Goal: Navigation & Orientation: Find specific page/section

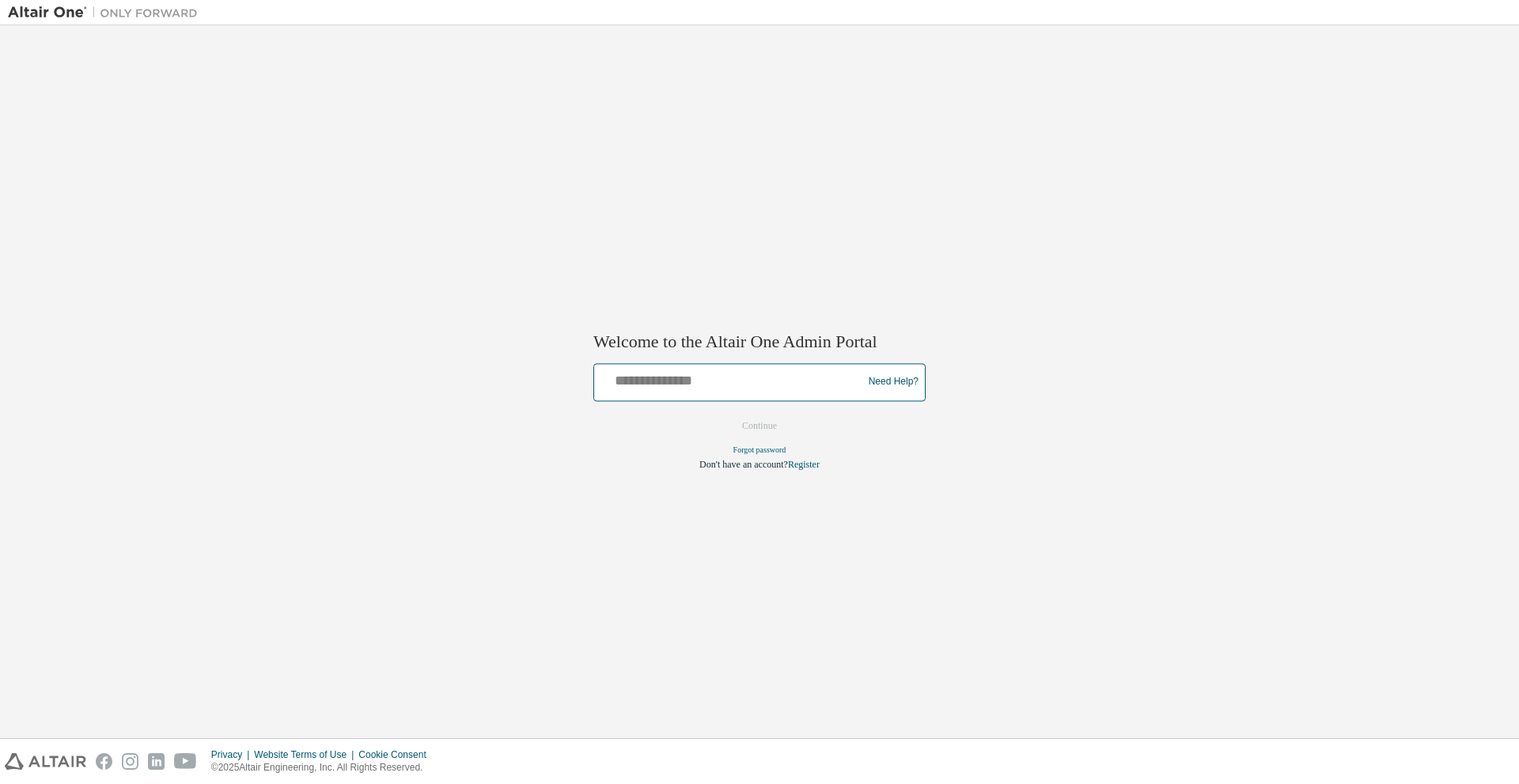
click at [748, 385] on input "text" at bounding box center [731, 378] width 261 height 22
type input "**********"
click at [739, 382] on input "**********" at bounding box center [731, 378] width 261 height 22
click at [571, 429] on div "**********" at bounding box center [759, 382] width 1503 height 697
click at [784, 426] on button "Continue" at bounding box center [760, 426] width 68 height 23
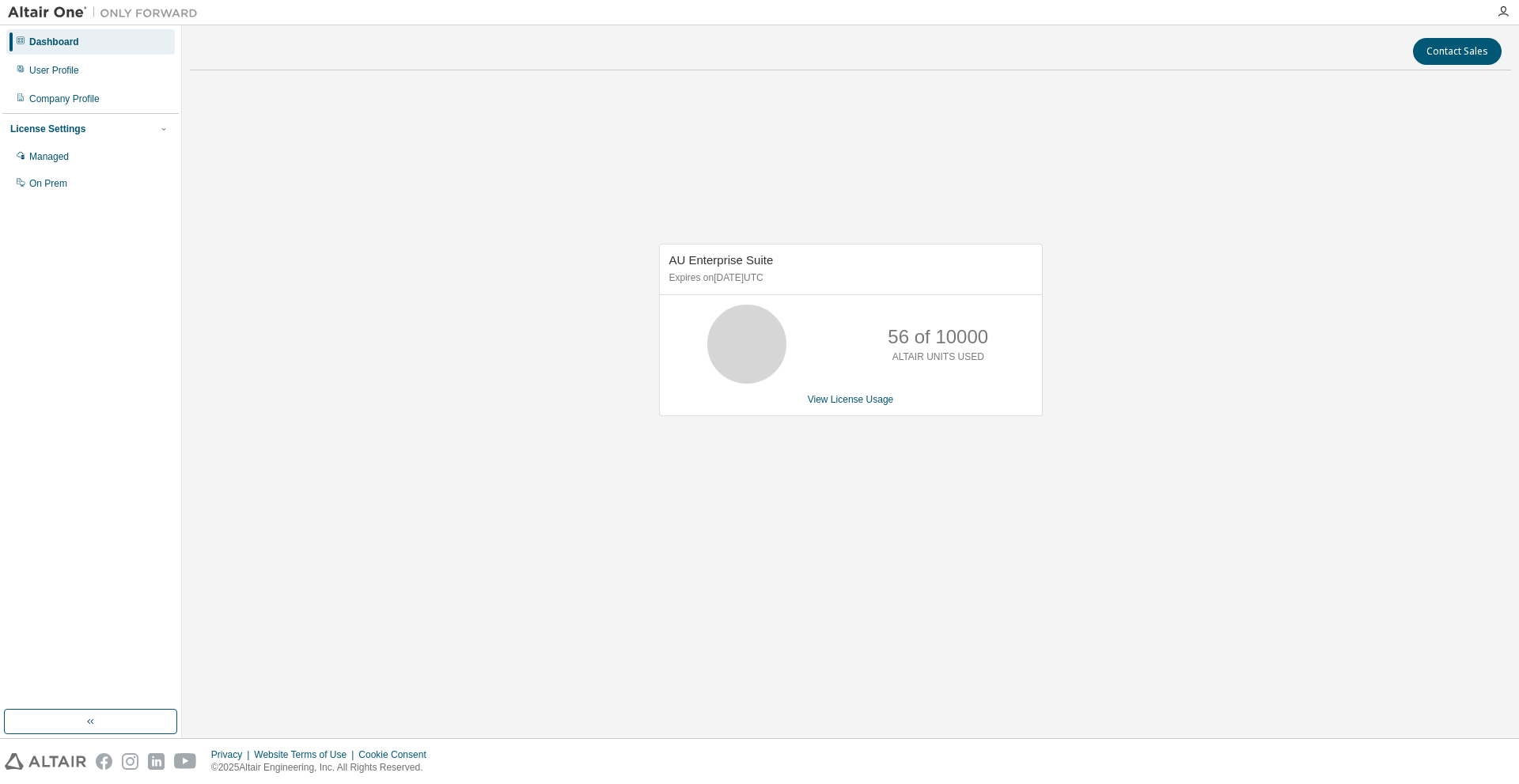
click at [952, 340] on p "56 of 10000" at bounding box center [938, 337] width 101 height 27
click at [965, 349] on p "56 of 10000" at bounding box center [938, 337] width 101 height 27
click at [74, 156] on div "Managed" at bounding box center [90, 156] width 169 height 25
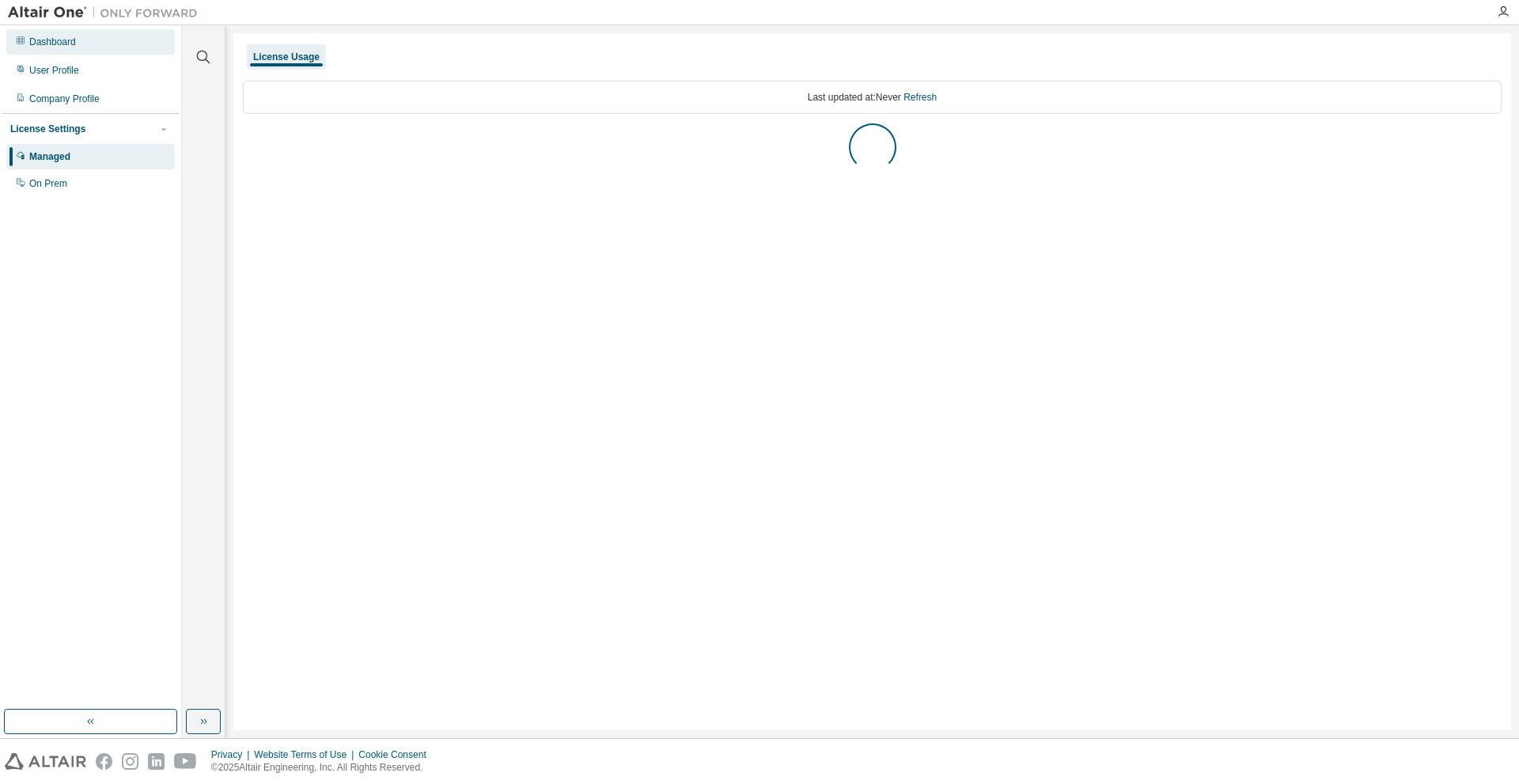
click at [82, 46] on div "Dashboard" at bounding box center [90, 42] width 169 height 25
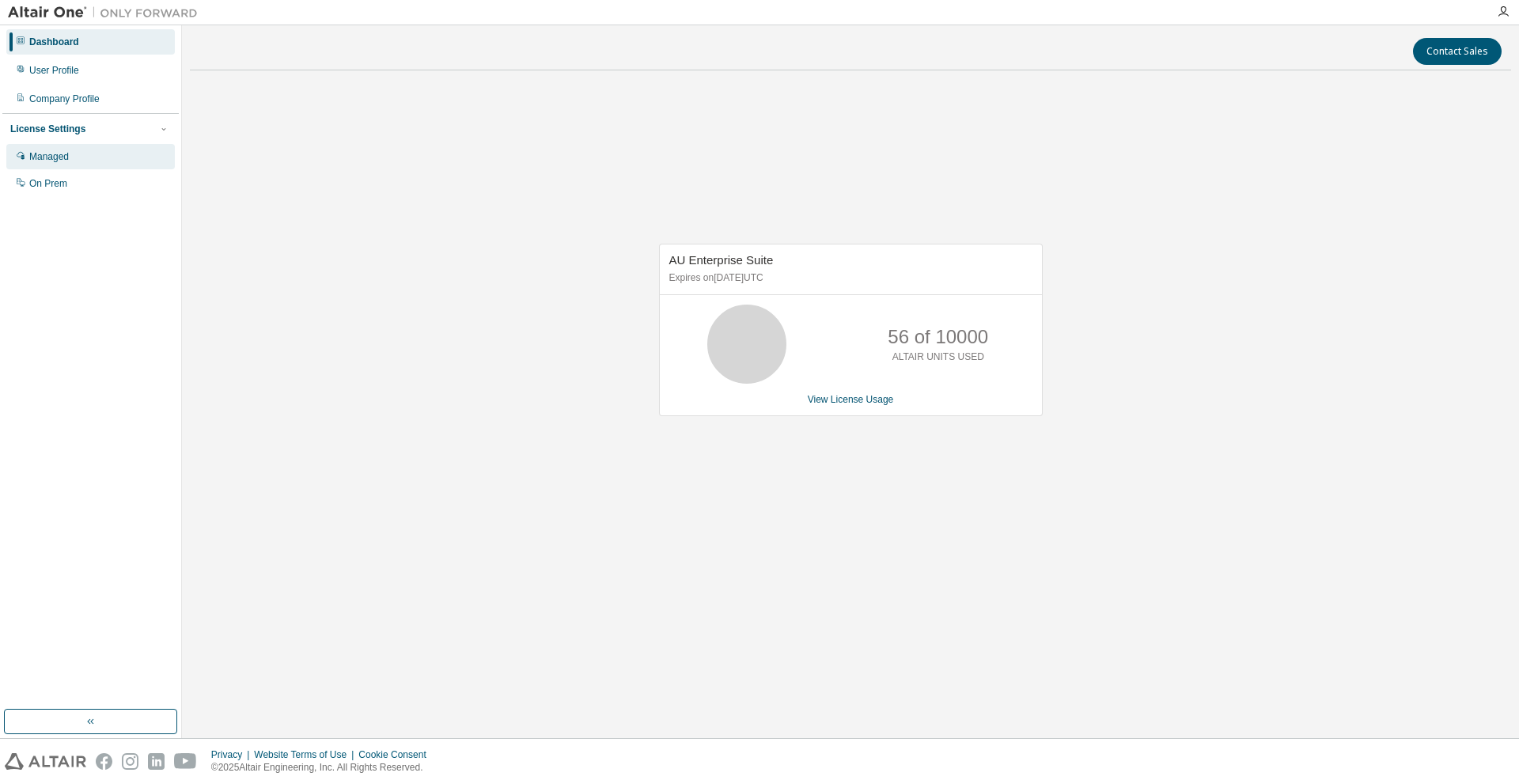
click at [85, 149] on div "Managed" at bounding box center [90, 156] width 169 height 25
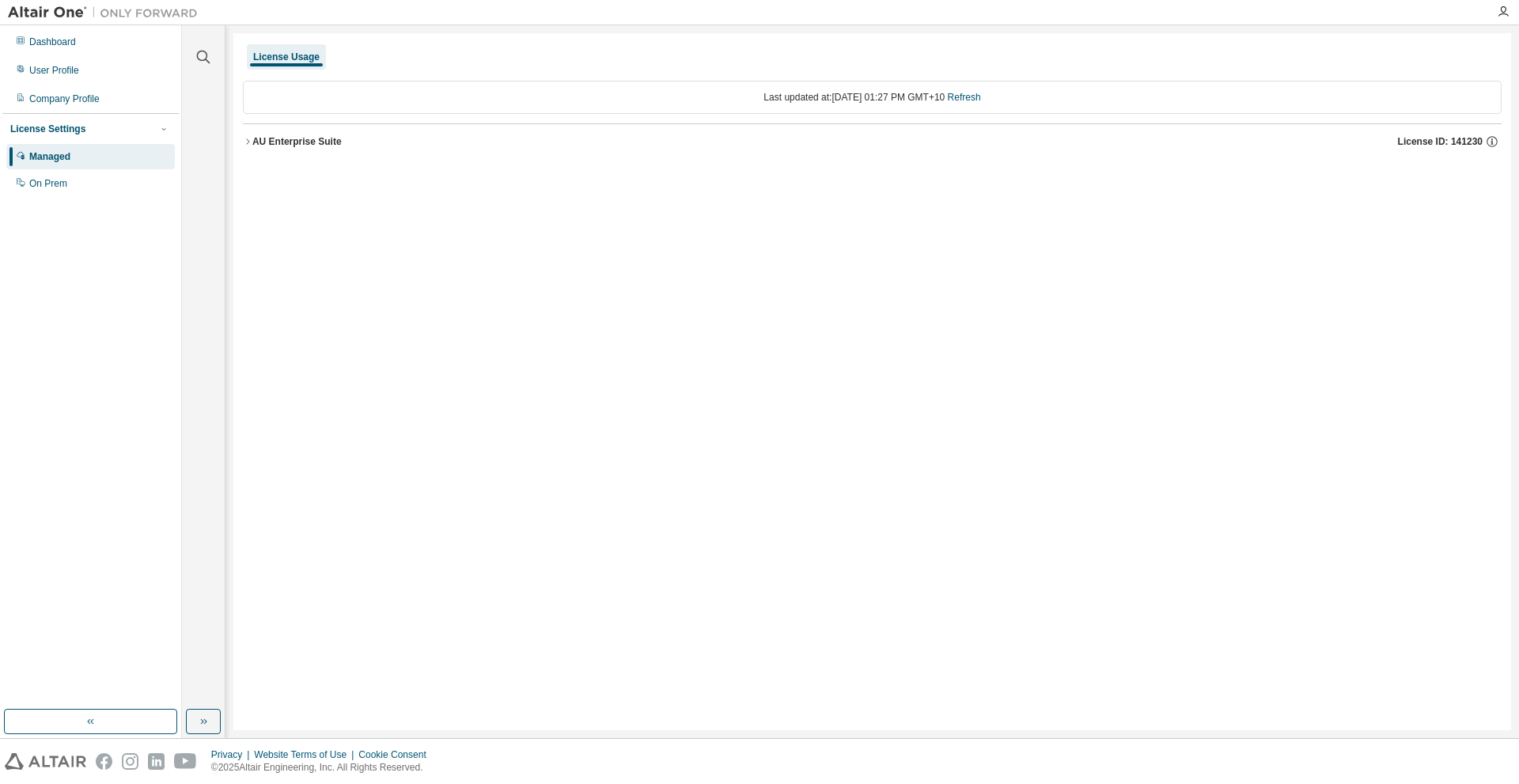
click at [247, 144] on icon "button" at bounding box center [248, 142] width 10 height 10
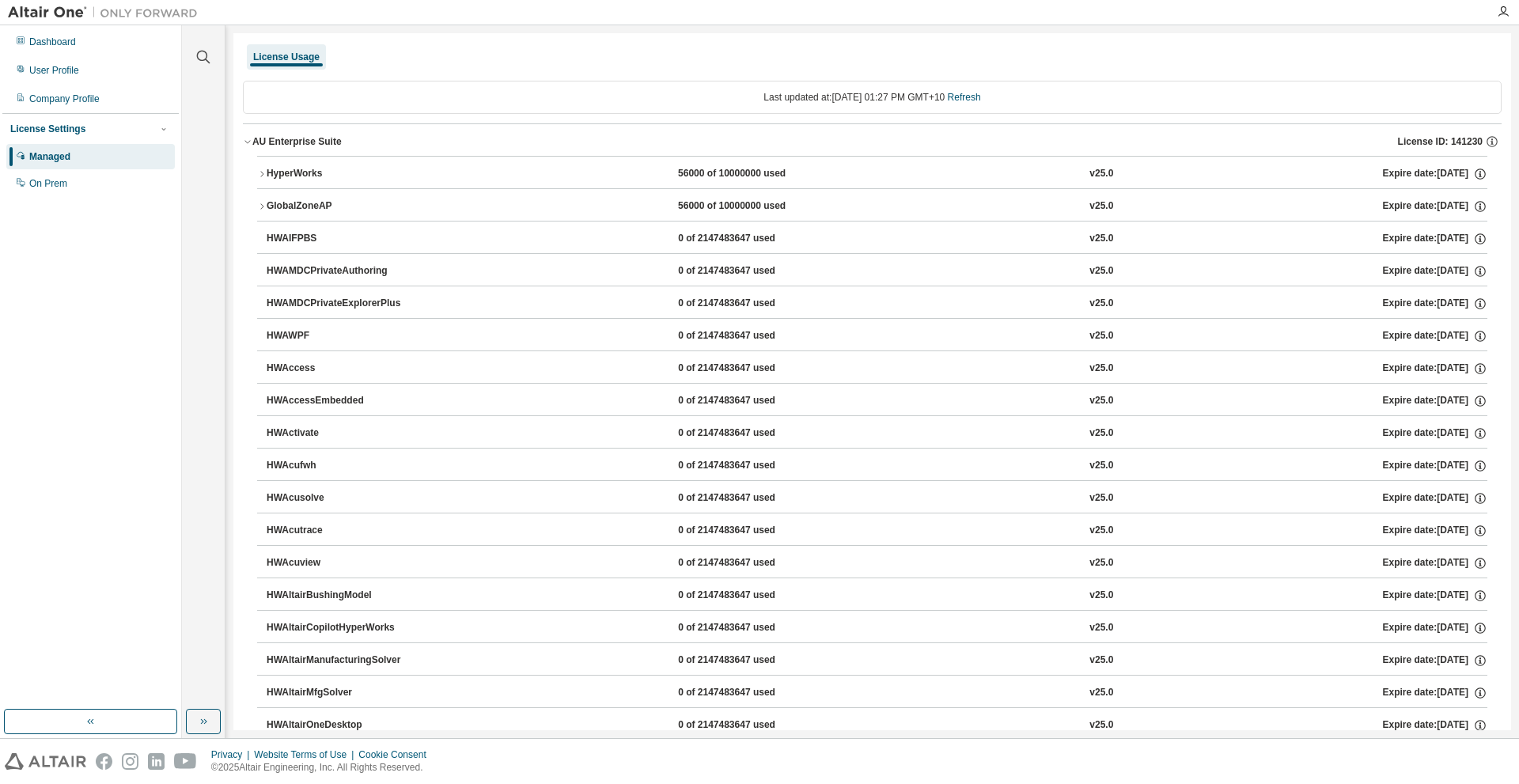
click at [248, 144] on icon "button" at bounding box center [248, 142] width 10 height 10
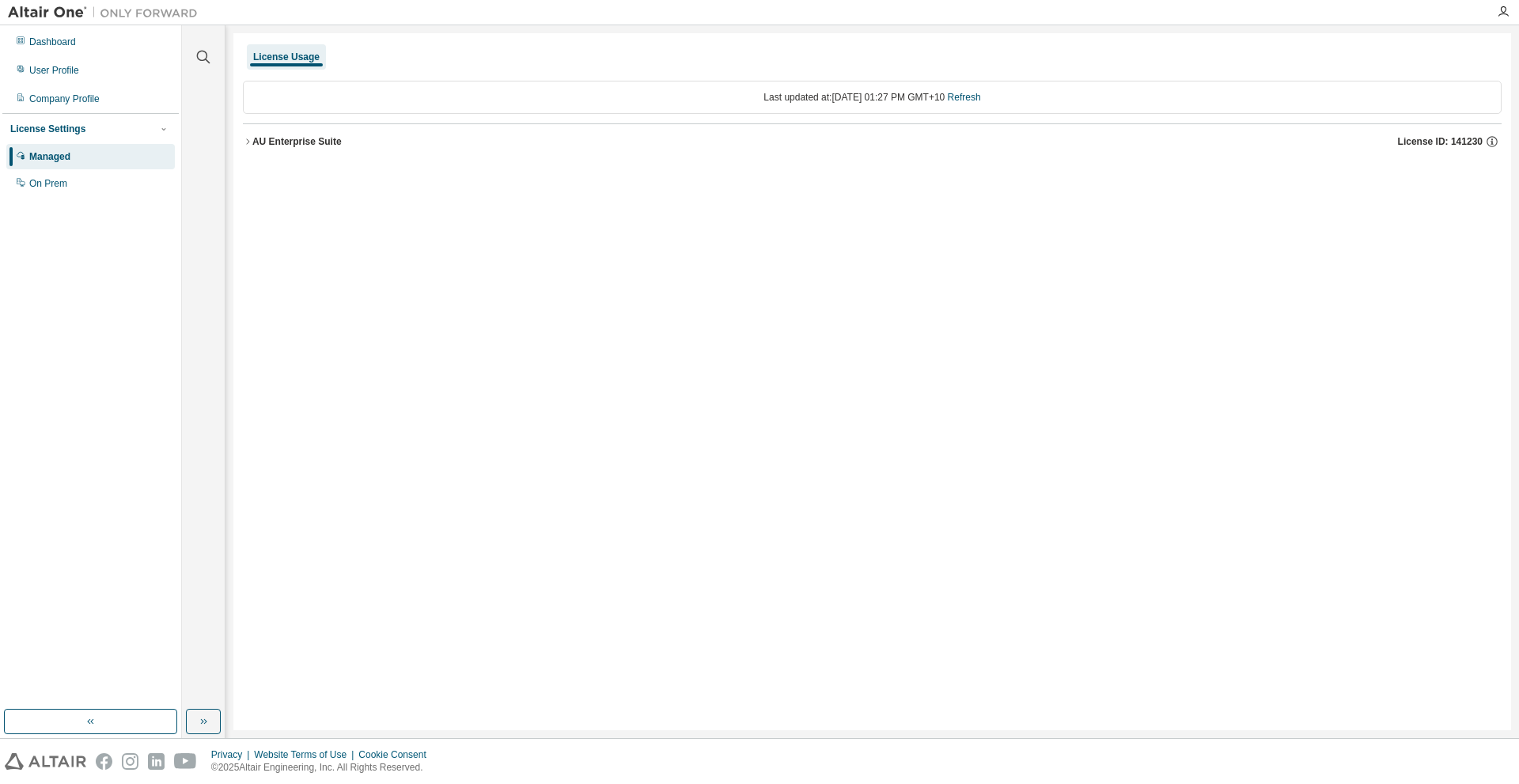
click at [49, 11] on img at bounding box center [106, 13] width 198 height 16
click at [162, 11] on img at bounding box center [106, 13] width 198 height 16
click at [66, 60] on div "User Profile" at bounding box center [90, 70] width 169 height 25
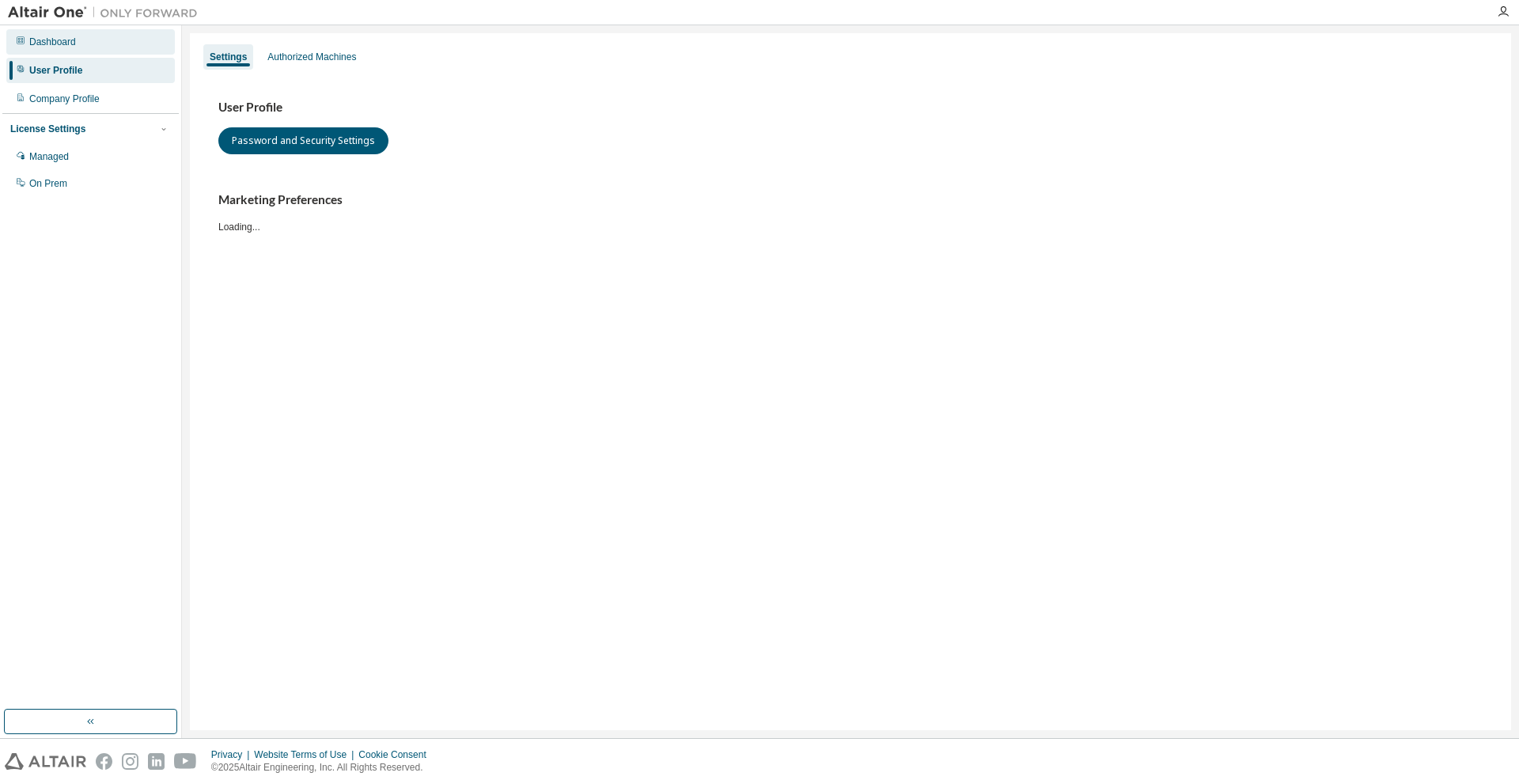
click at [69, 44] on div "Dashboard" at bounding box center [53, 41] width 47 height 13
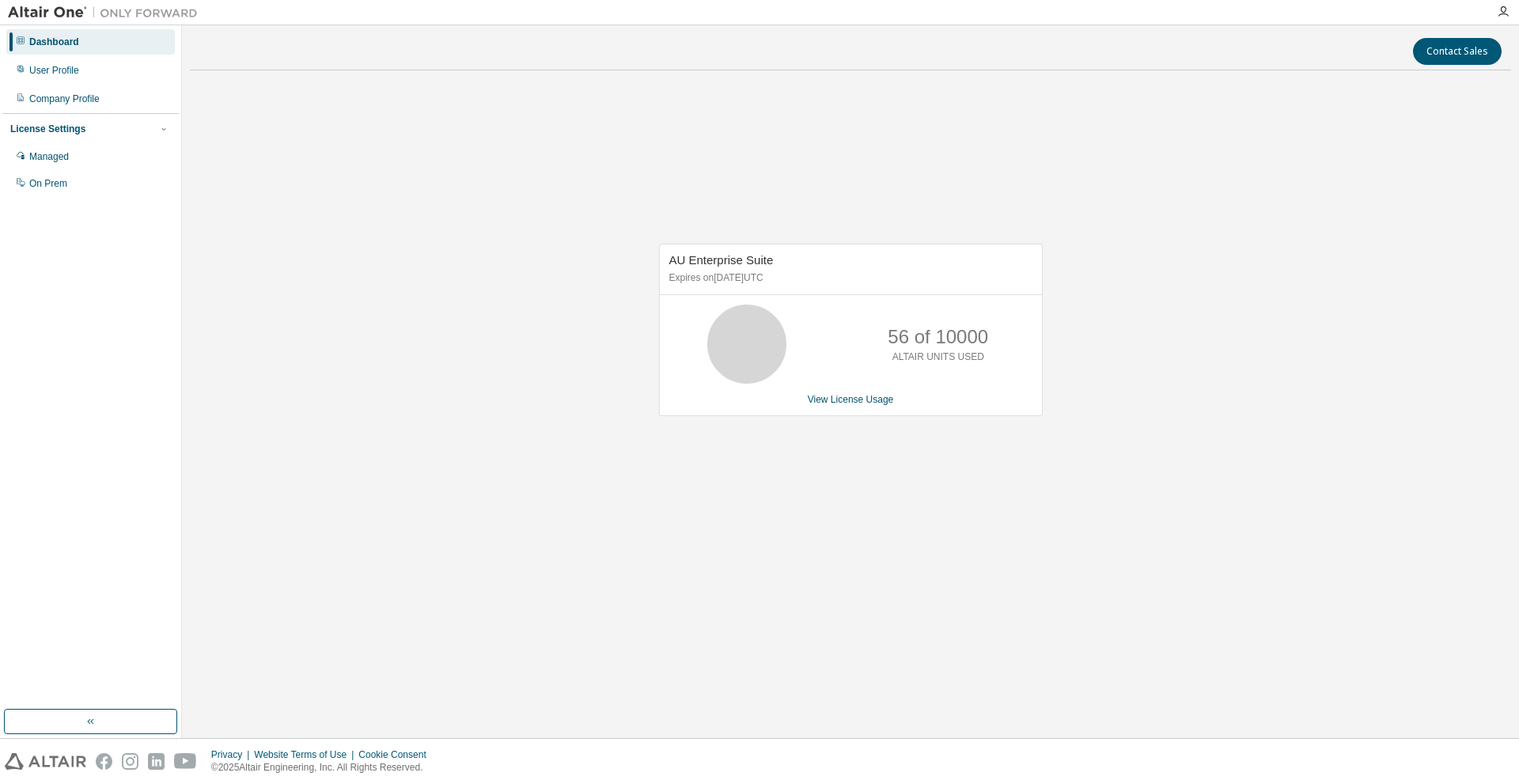
click at [173, 19] on img at bounding box center [106, 13] width 198 height 16
click at [106, 78] on div "User Profile" at bounding box center [90, 70] width 169 height 25
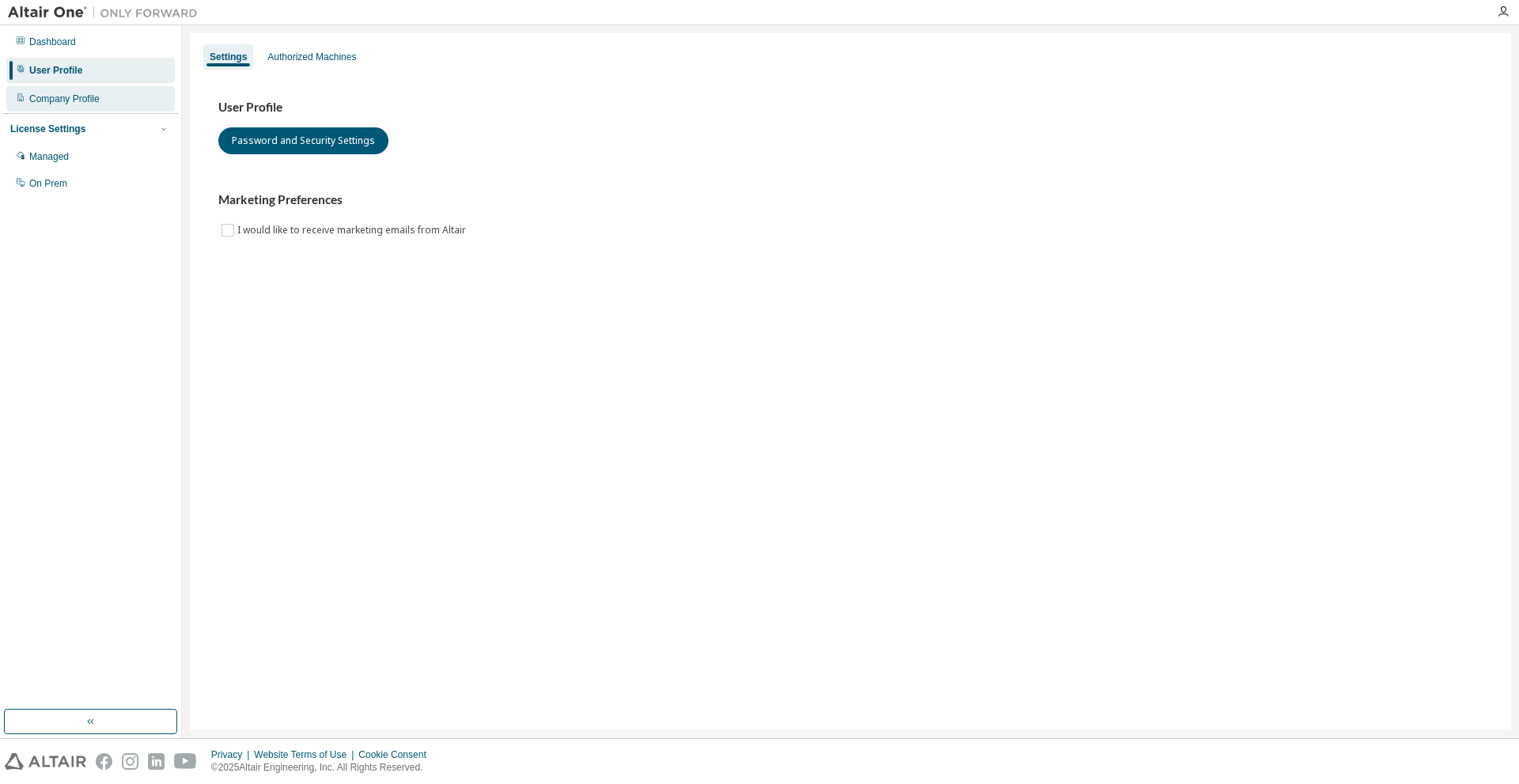
click at [81, 98] on div "Company Profile" at bounding box center [64, 99] width 70 height 13
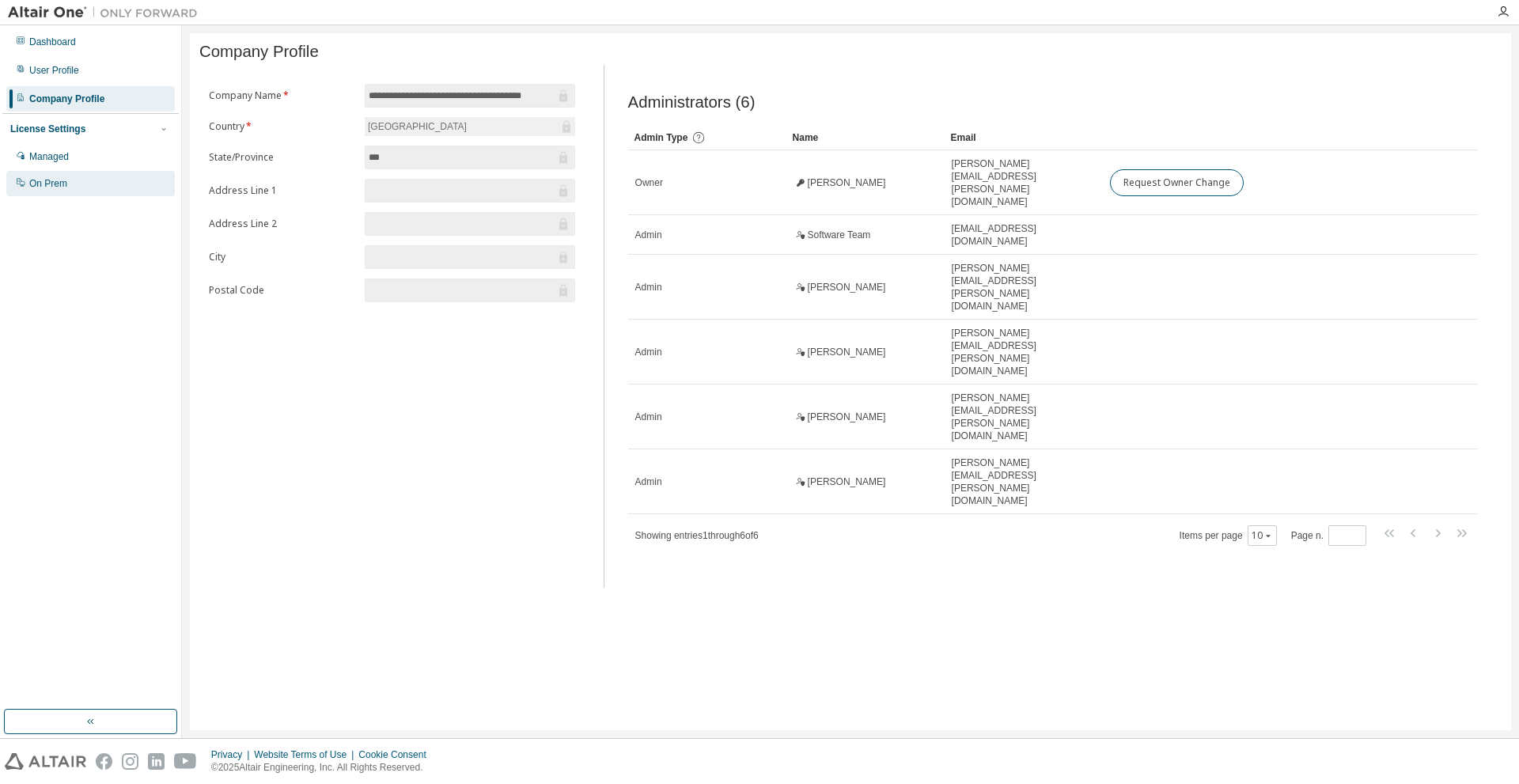
click at [98, 192] on div "On Prem" at bounding box center [90, 184] width 169 height 25
